Goal: Find specific page/section: Find specific page/section

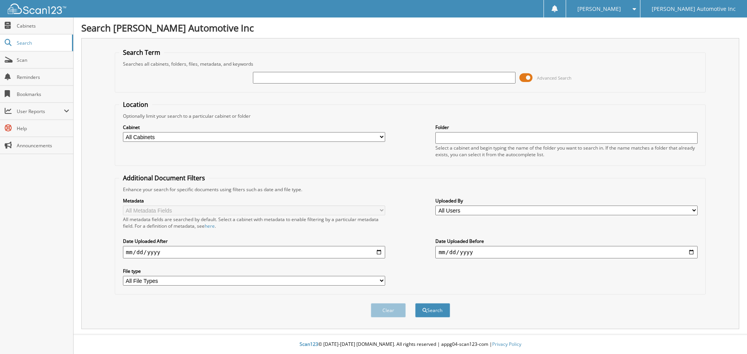
click at [529, 75] on span at bounding box center [525, 78] width 13 height 12
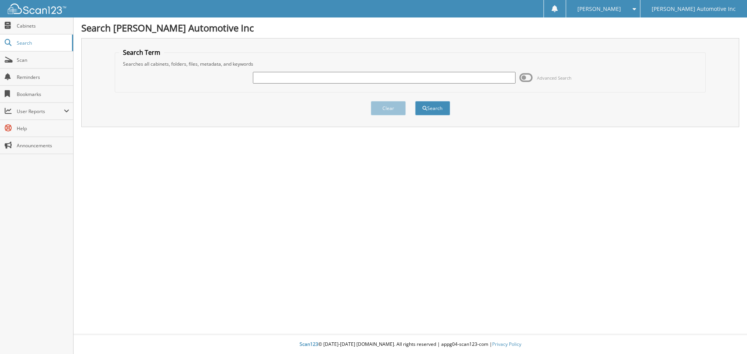
click at [405, 82] on input "text" at bounding box center [384, 78] width 262 height 12
type input "330034"
click at [415, 101] on button "Search" at bounding box center [432, 108] width 35 height 14
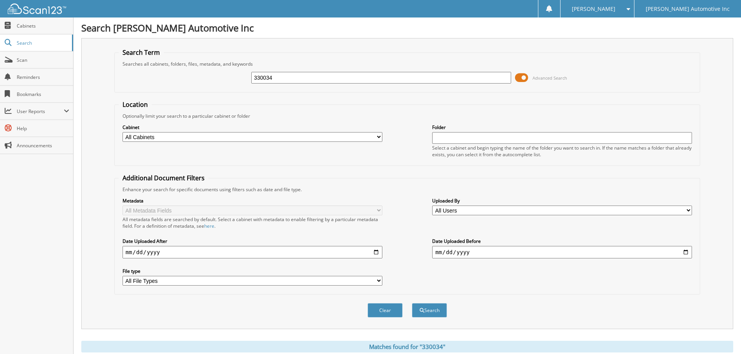
click at [527, 75] on span at bounding box center [521, 78] width 13 height 12
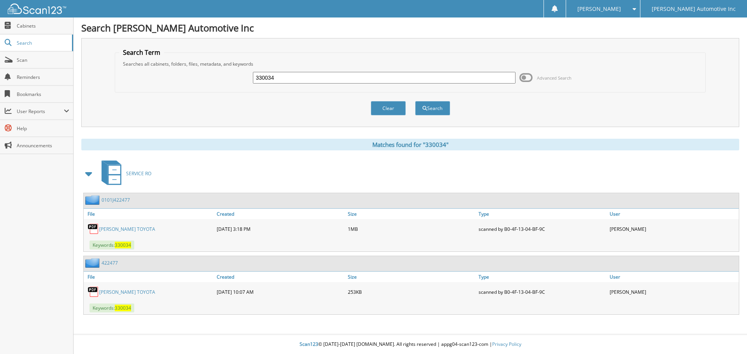
click at [134, 229] on link "[PERSON_NAME] TOYOTA" at bounding box center [127, 229] width 56 height 7
